Goal: Task Accomplishment & Management: Use online tool/utility

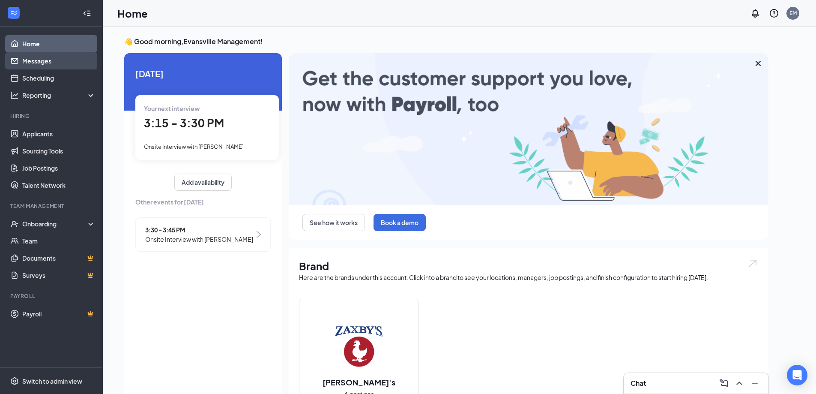
click at [58, 57] on link "Messages" at bounding box center [58, 60] width 73 height 17
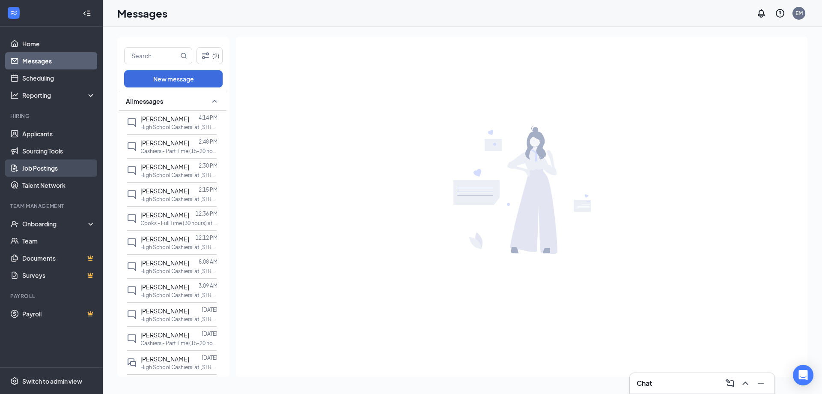
click at [59, 170] on link "Job Postings" at bounding box center [58, 167] width 73 height 17
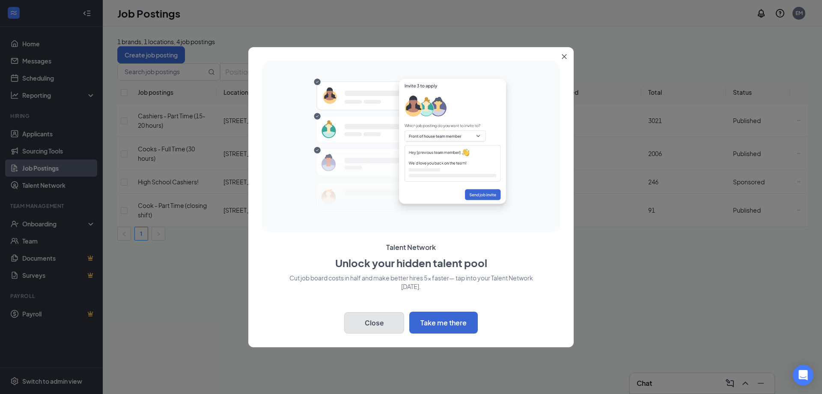
click at [375, 328] on button "Close" at bounding box center [374, 322] width 60 height 21
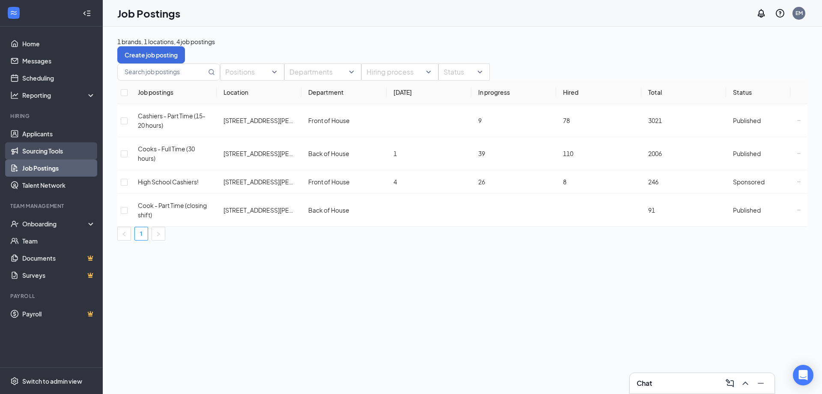
click at [49, 151] on link "Sourcing Tools" at bounding box center [58, 150] width 73 height 17
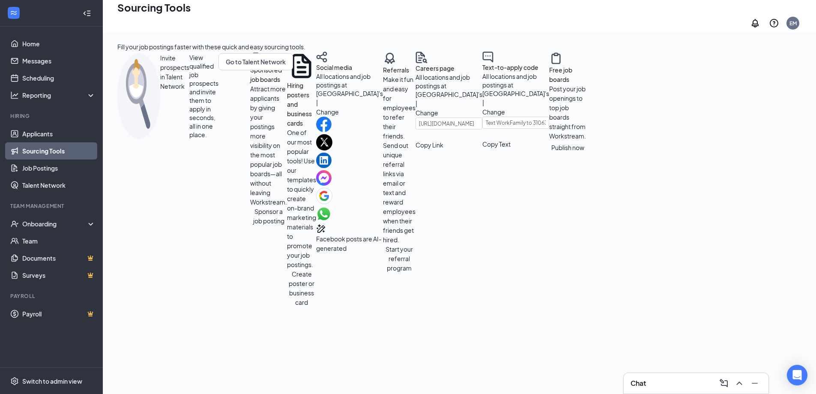
scroll to position [128, 0]
click at [316, 269] on button "Create poster or business card" at bounding box center [301, 288] width 29 height 38
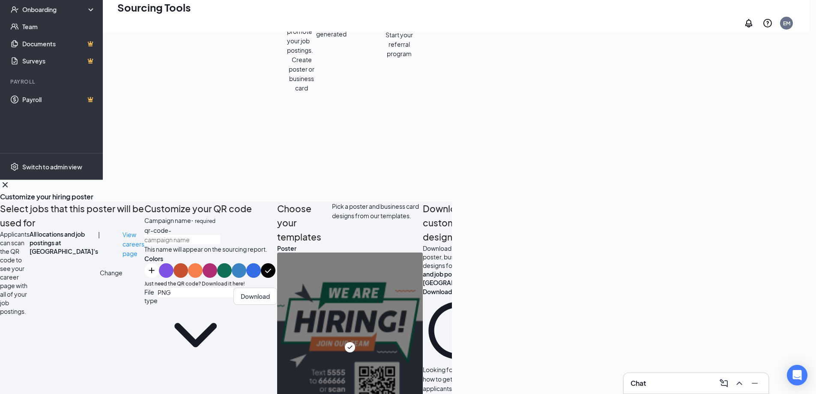
scroll to position [3, 0]
click at [10, 179] on icon "Cross" at bounding box center [5, 184] width 10 height 10
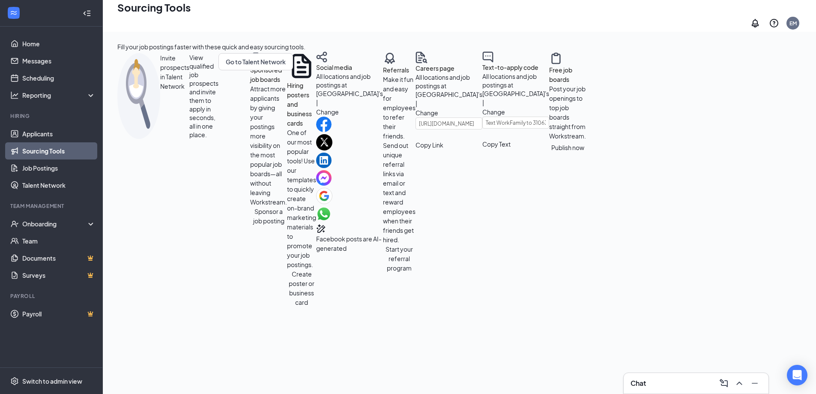
click at [415, 117] on button "Change" at bounding box center [426, 112] width 23 height 9
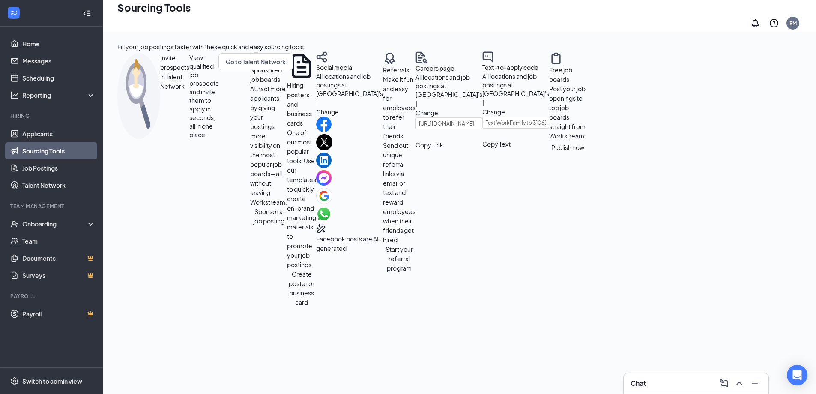
click at [415, 149] on button "Copy Link" at bounding box center [429, 144] width 28 height 9
drag, startPoint x: 366, startPoint y: 273, endPoint x: 315, endPoint y: 274, distance: 51.4
click at [482, 128] on input "Text WorkFamily to 31063 to get an application" at bounding box center [515, 122] width 67 height 12
drag, startPoint x: 458, startPoint y: 275, endPoint x: 303, endPoint y: 277, distance: 154.6
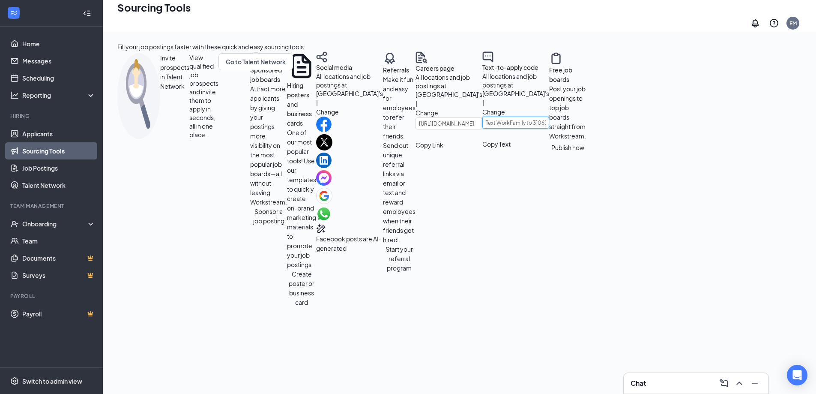
click at [303, 277] on div "Invite prospects in Talent Network View qualified job prospects and invite them…" at bounding box center [305, 178] width 377 height 255
click at [482, 128] on input "Text WorkFamily to 31063 to get an application" at bounding box center [515, 122] width 67 height 12
drag, startPoint x: 320, startPoint y: 274, endPoint x: 393, endPoint y: 271, distance: 72.9
click at [482, 128] on input "Text WorkFamily to 31063 to get an application" at bounding box center [515, 122] width 67 height 12
